Goal: Information Seeking & Learning: Understand process/instructions

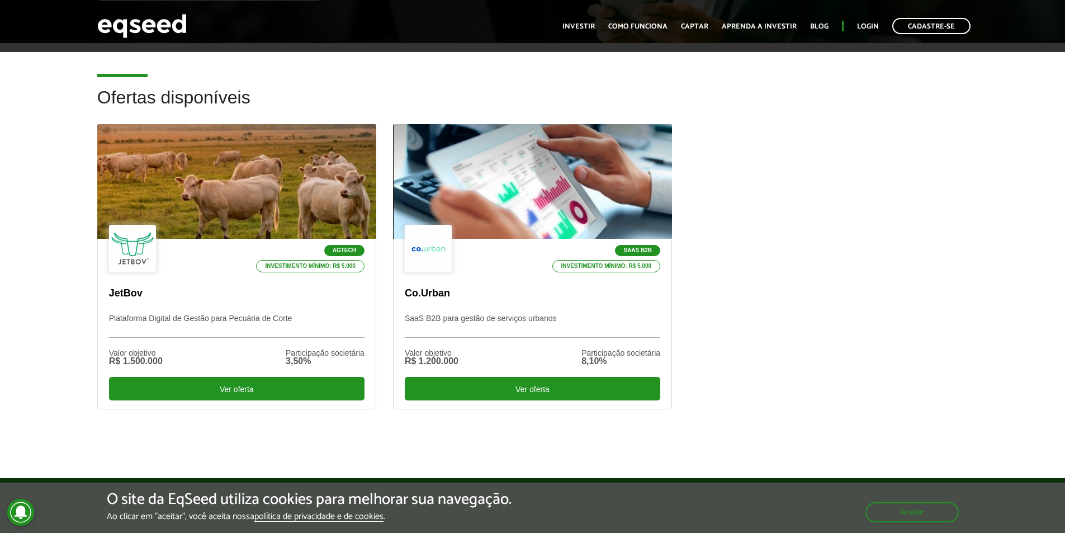
scroll to position [295, 0]
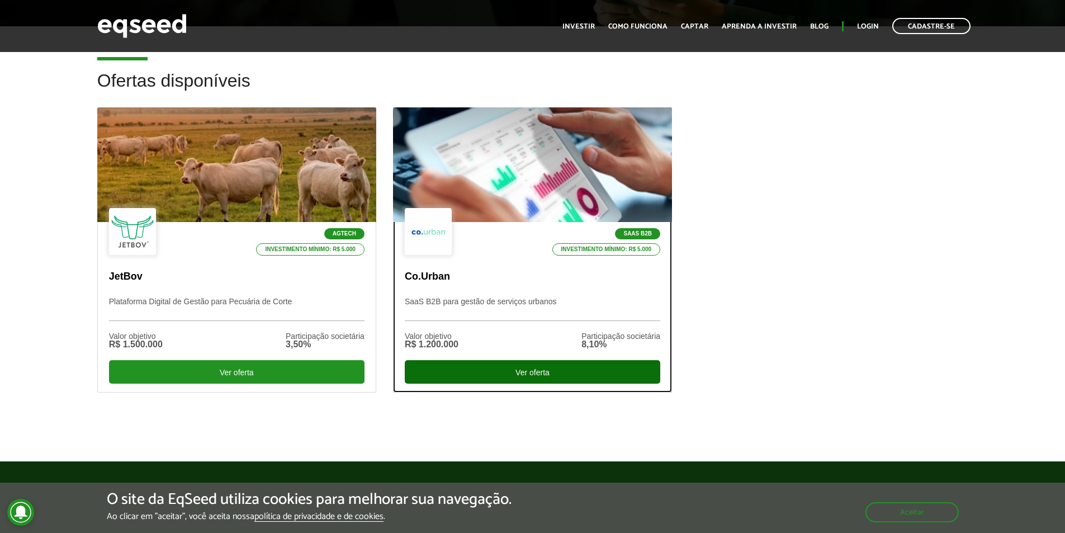
click at [527, 371] on div "Ver oferta" at bounding box center [532, 371] width 255 height 23
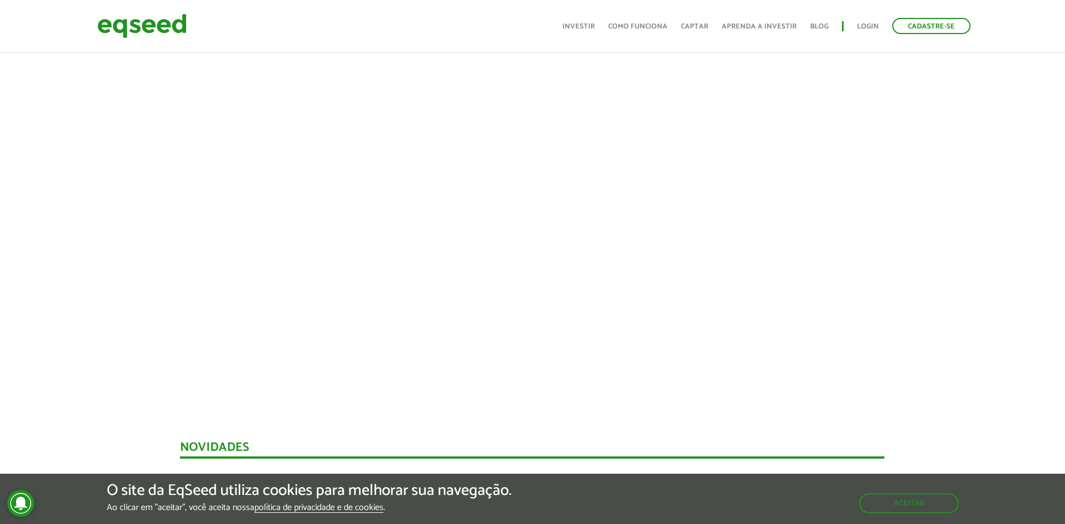
scroll to position [367, 0]
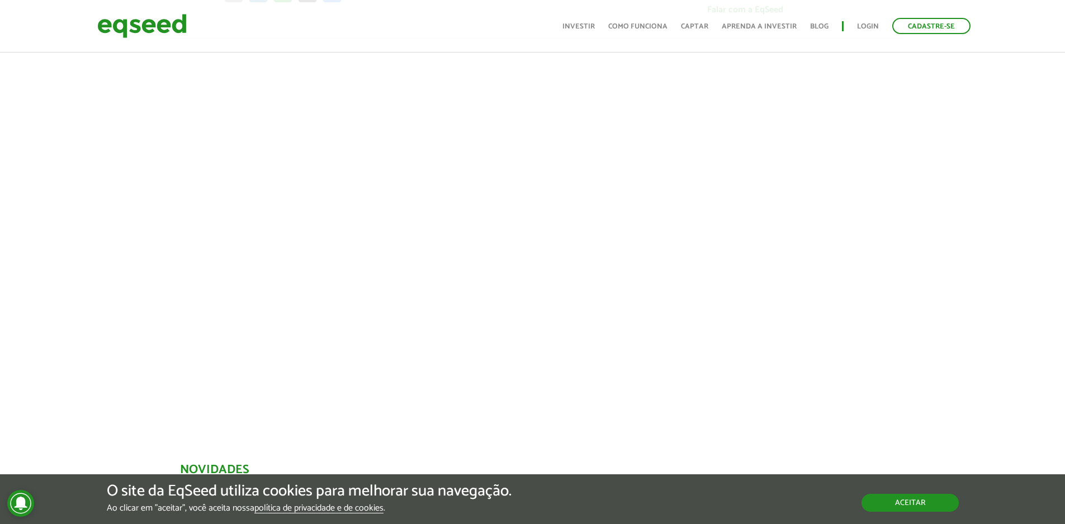
click at [931, 505] on button "Aceitar" at bounding box center [909, 503] width 97 height 18
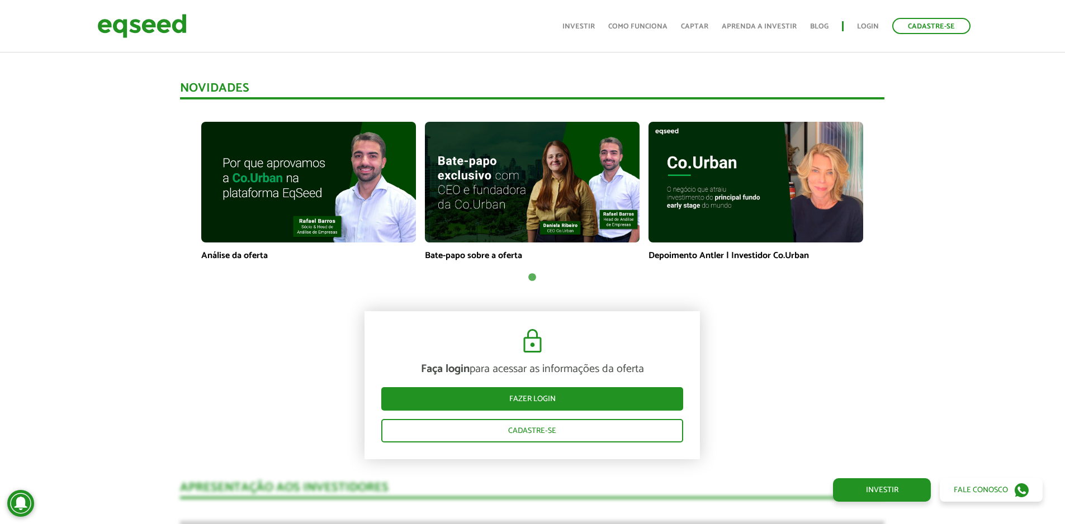
scroll to position [741, 0]
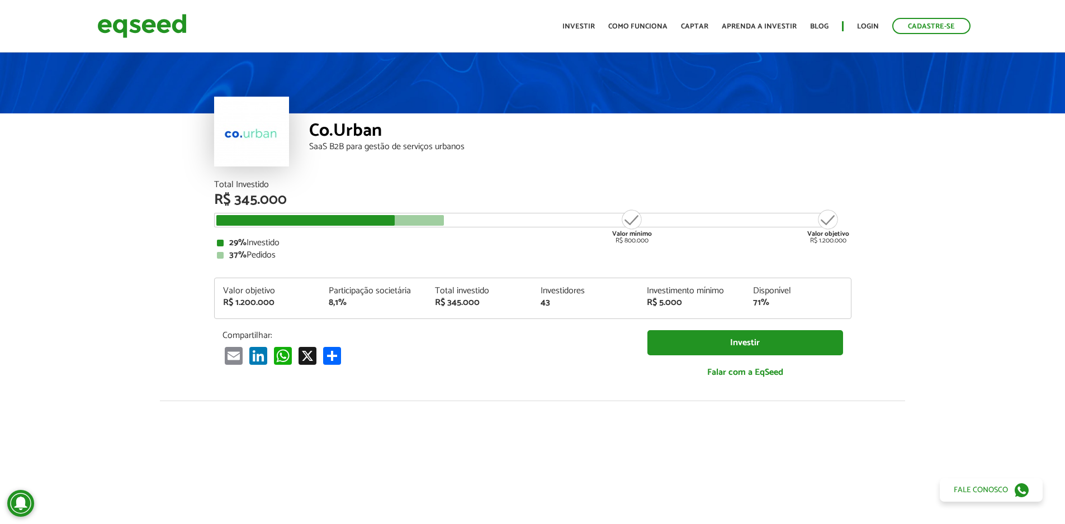
scroll to position [0, 0]
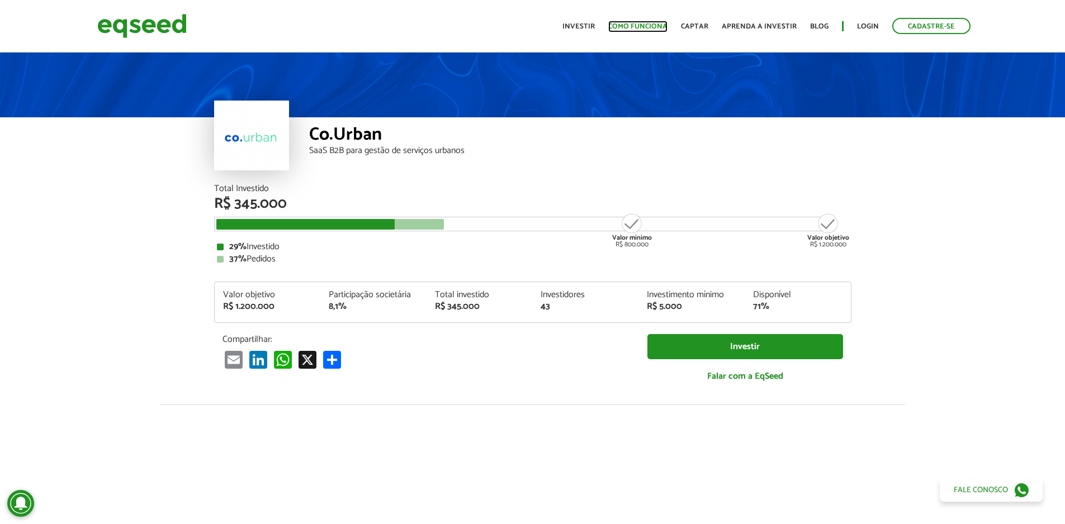
click at [639, 25] on link "Como funciona" at bounding box center [637, 26] width 59 height 7
click at [660, 26] on link "Como funciona" at bounding box center [637, 26] width 59 height 7
